Goal: Task Accomplishment & Management: Manage account settings

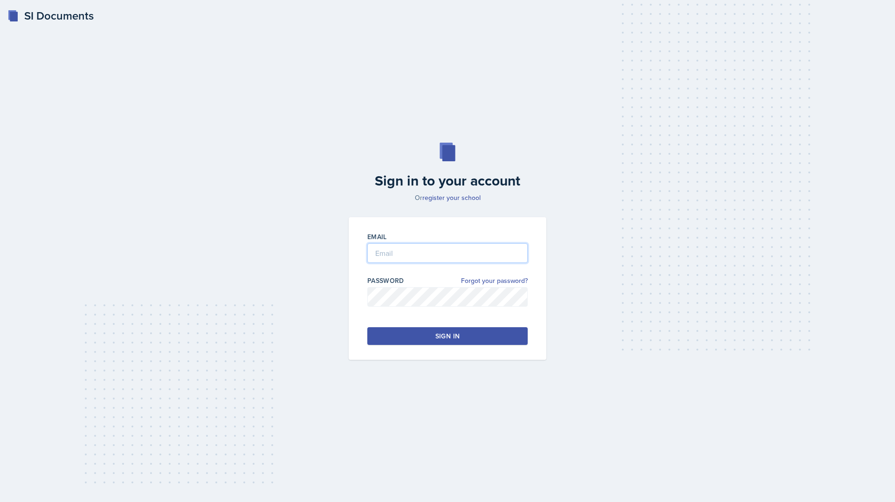
click at [417, 250] on input "email" at bounding box center [448, 253] width 160 height 20
type input "[EMAIL_ADDRESS][DOMAIN_NAME]"
click at [417, 337] on button "Sign in" at bounding box center [448, 336] width 160 height 18
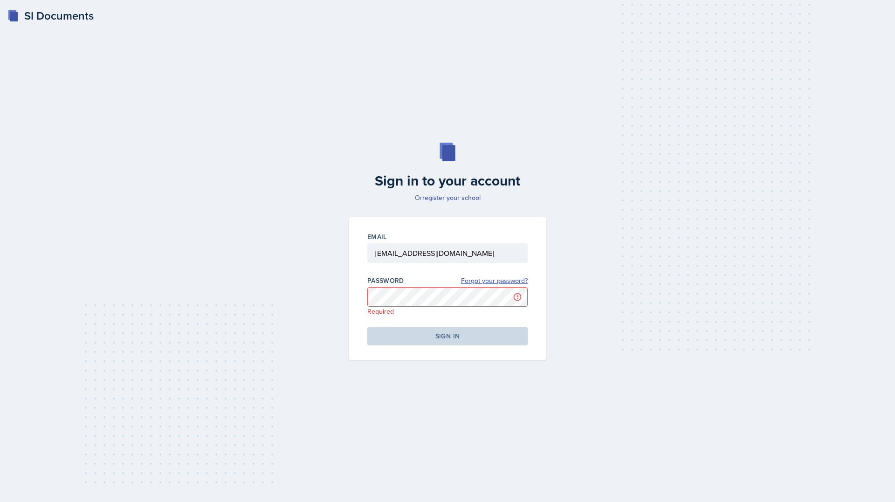
click at [495, 277] on link "Forgot your password?" at bounding box center [494, 281] width 67 height 10
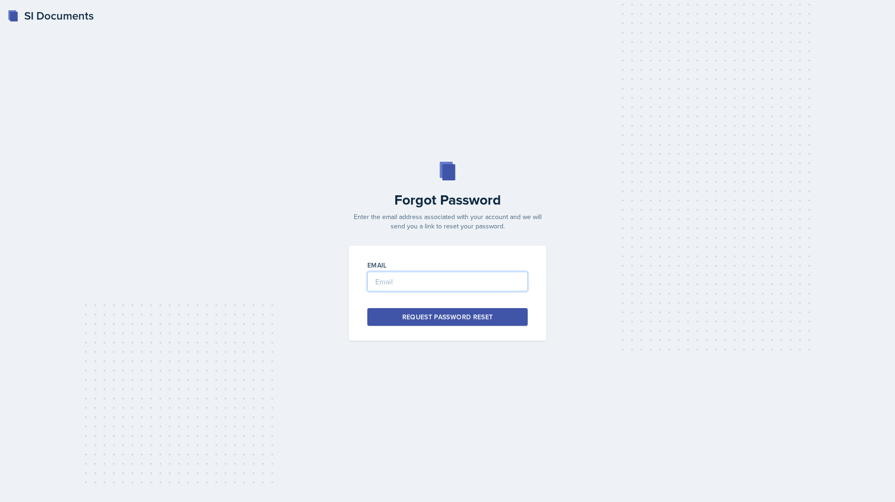
click at [475, 280] on input "email" at bounding box center [448, 282] width 160 height 20
type input "[EMAIL_ADDRESS][DOMAIN_NAME]"
click at [428, 319] on div "Request Password Reset" at bounding box center [447, 316] width 91 height 9
click at [413, 282] on input "email" at bounding box center [448, 282] width 160 height 20
type input "[EMAIL_ADDRESS][DOMAIN_NAME]"
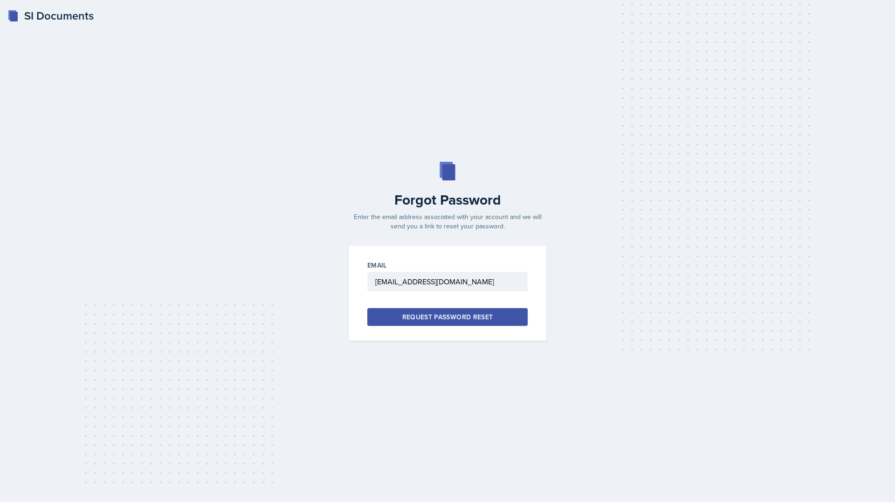
click at [423, 317] on div "Request Password Reset" at bounding box center [447, 316] width 91 height 9
click at [60, 21] on div "SI Documents" at bounding box center [50, 15] width 86 height 17
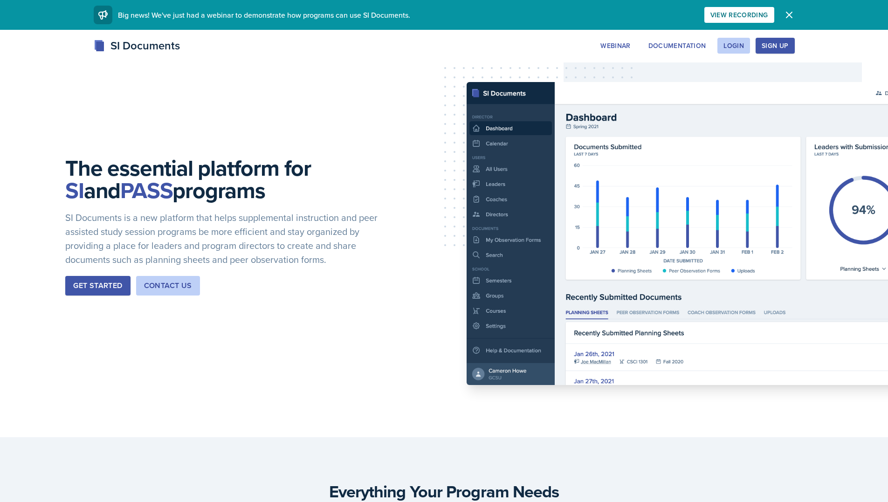
click at [772, 44] on div "Sign Up" at bounding box center [775, 45] width 27 height 7
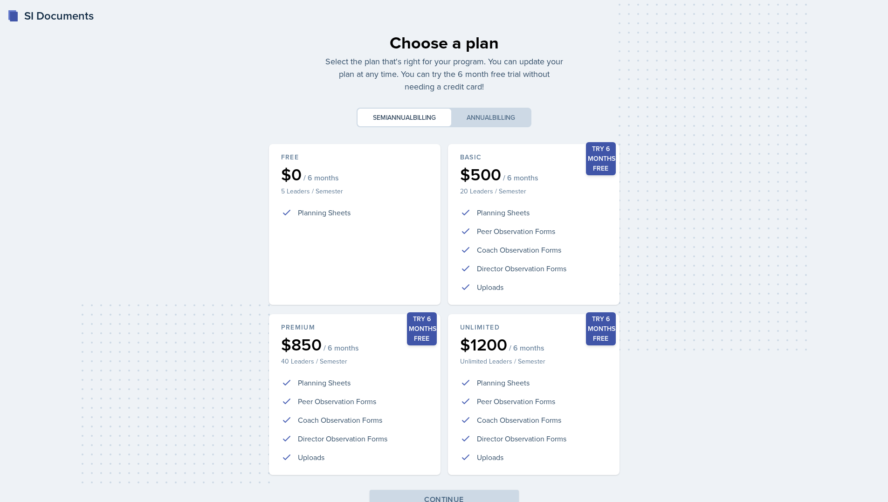
scroll to position [50, 0]
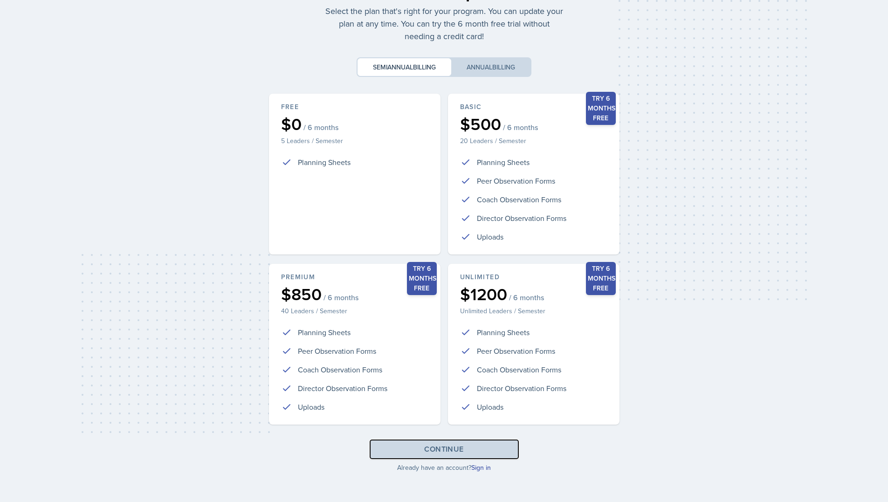
click at [432, 446] on div "Continue" at bounding box center [443, 449] width 39 height 11
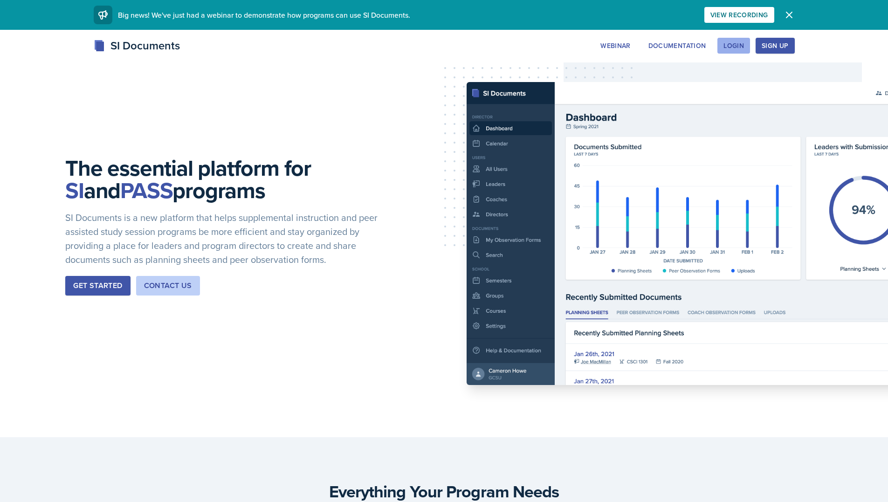
click at [737, 42] on div "Login" at bounding box center [734, 45] width 21 height 7
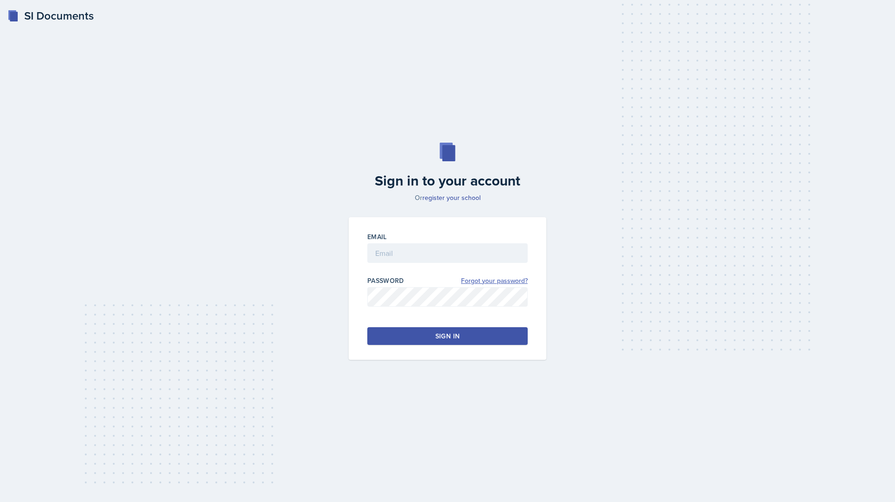
click at [499, 278] on link "Forgot your password?" at bounding box center [494, 281] width 67 height 10
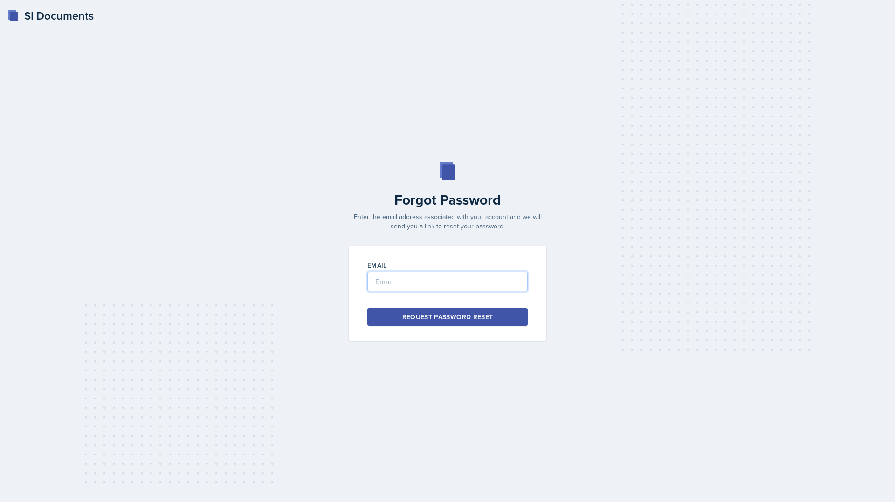
click at [480, 276] on input "email" at bounding box center [448, 282] width 160 height 20
type input "[EMAIL_ADDRESS][DOMAIN_NAME]"
click at [546, 132] on div "SI Documents Forgot Password Enter the email address associated with your accou…" at bounding box center [447, 251] width 895 height 502
click at [453, 319] on div "Request Password Reset" at bounding box center [447, 316] width 91 height 9
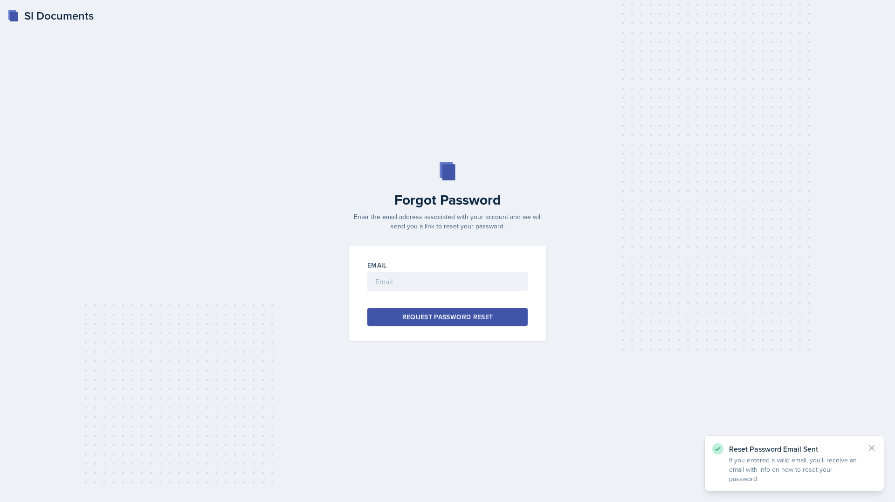
click at [784, 467] on p "If you entered a valid email, you'll receive an email with info on how to reset…" at bounding box center [794, 470] width 131 height 28
